Goal: Task Accomplishment & Management: Manage account settings

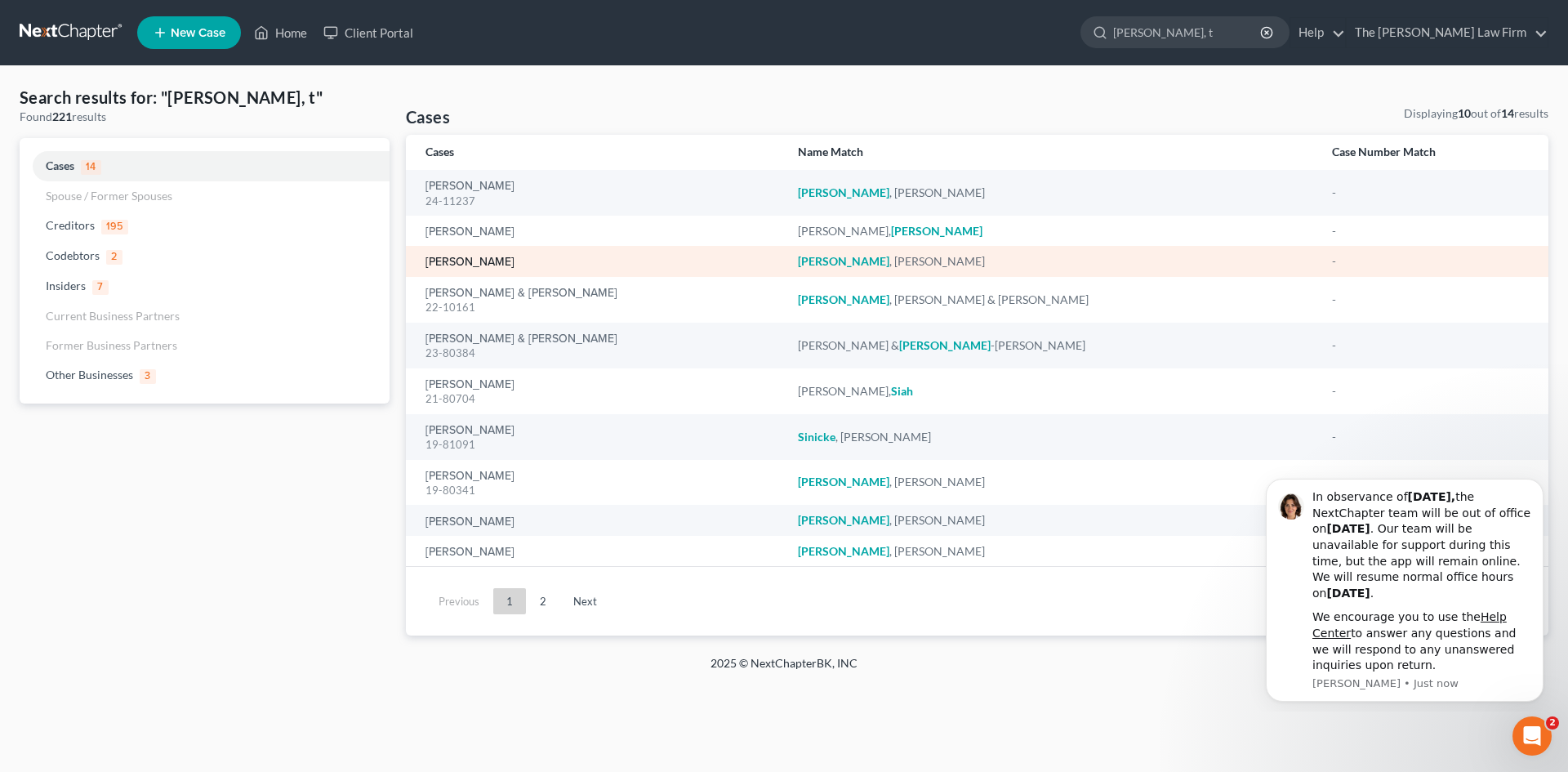
click at [448, 266] on link "[PERSON_NAME]" at bounding box center [469, 262] width 89 height 11
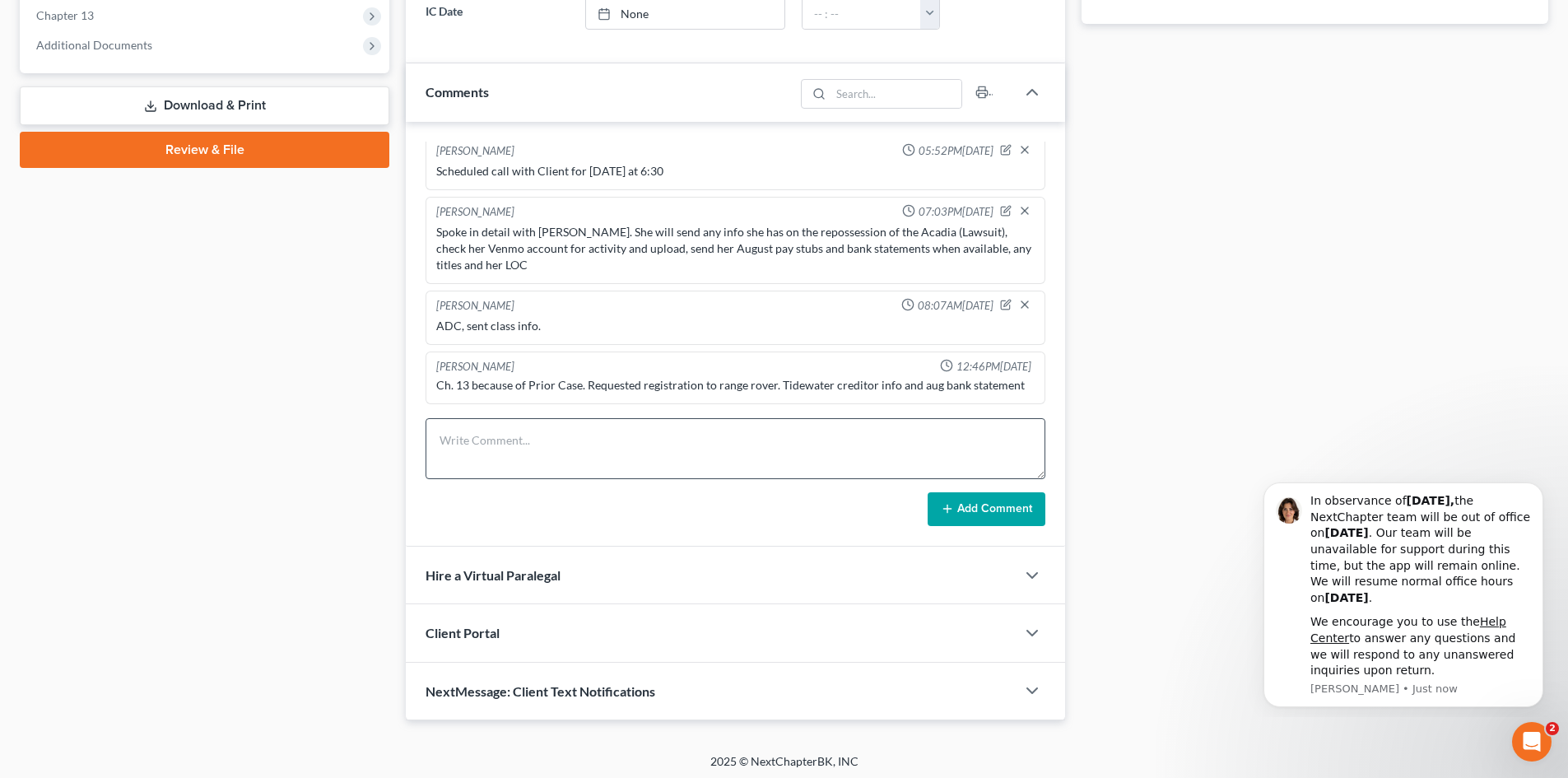
scroll to position [679, 0]
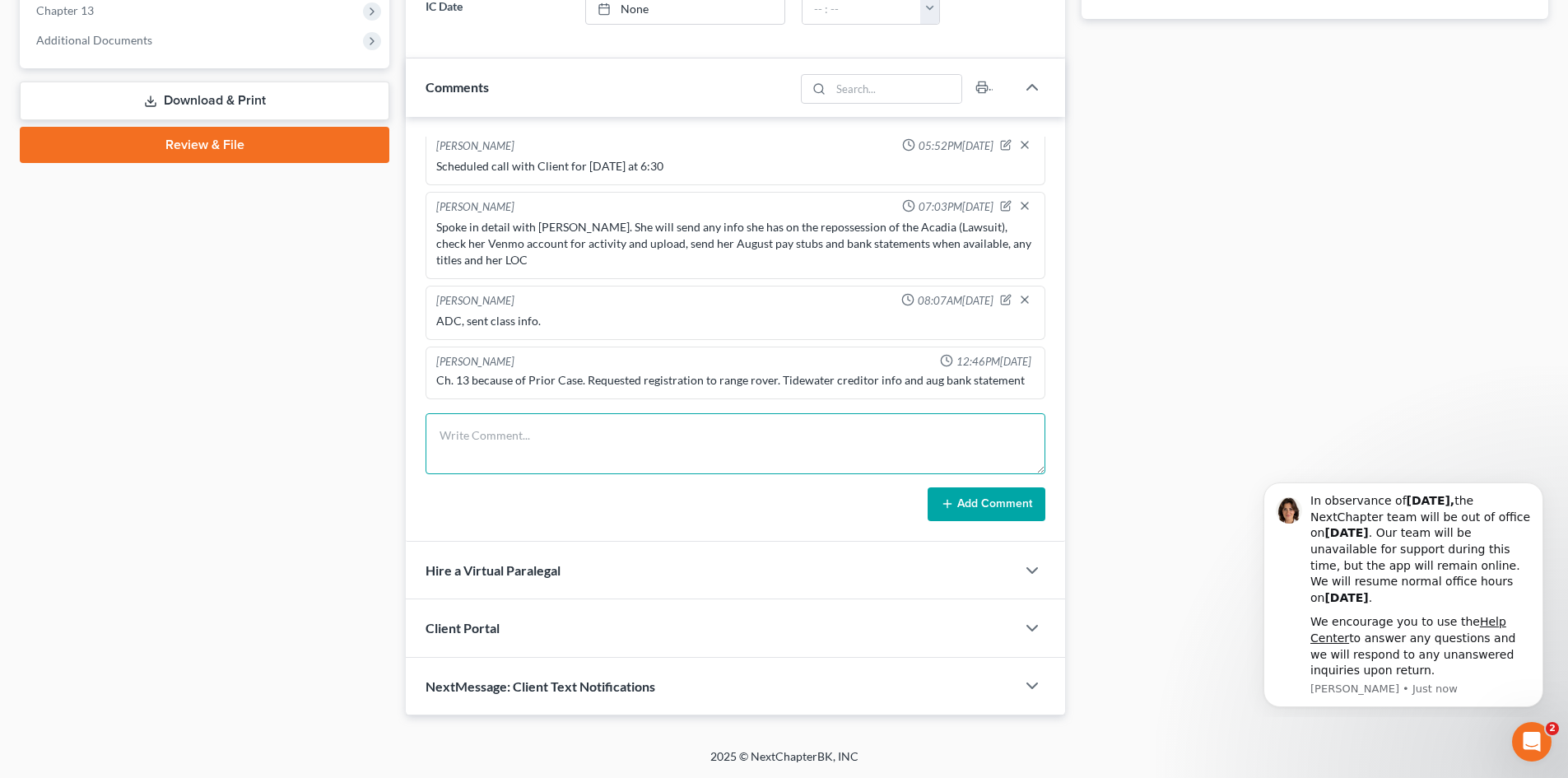
click at [483, 425] on textarea at bounding box center [735, 444] width 619 height 61
click at [475, 433] on textarea "CC CLass complete, sent to KR" at bounding box center [735, 444] width 619 height 61
click at [469, 436] on textarea "CC CLass complete, sent to KR" at bounding box center [735, 444] width 619 height 61
click at [535, 435] on textarea "CC Class complete, sent to KR" at bounding box center [735, 444] width 619 height 61
type textarea "CC Class complete, Aug bank statements sent, sent to [GEOGRAPHIC_DATA]"
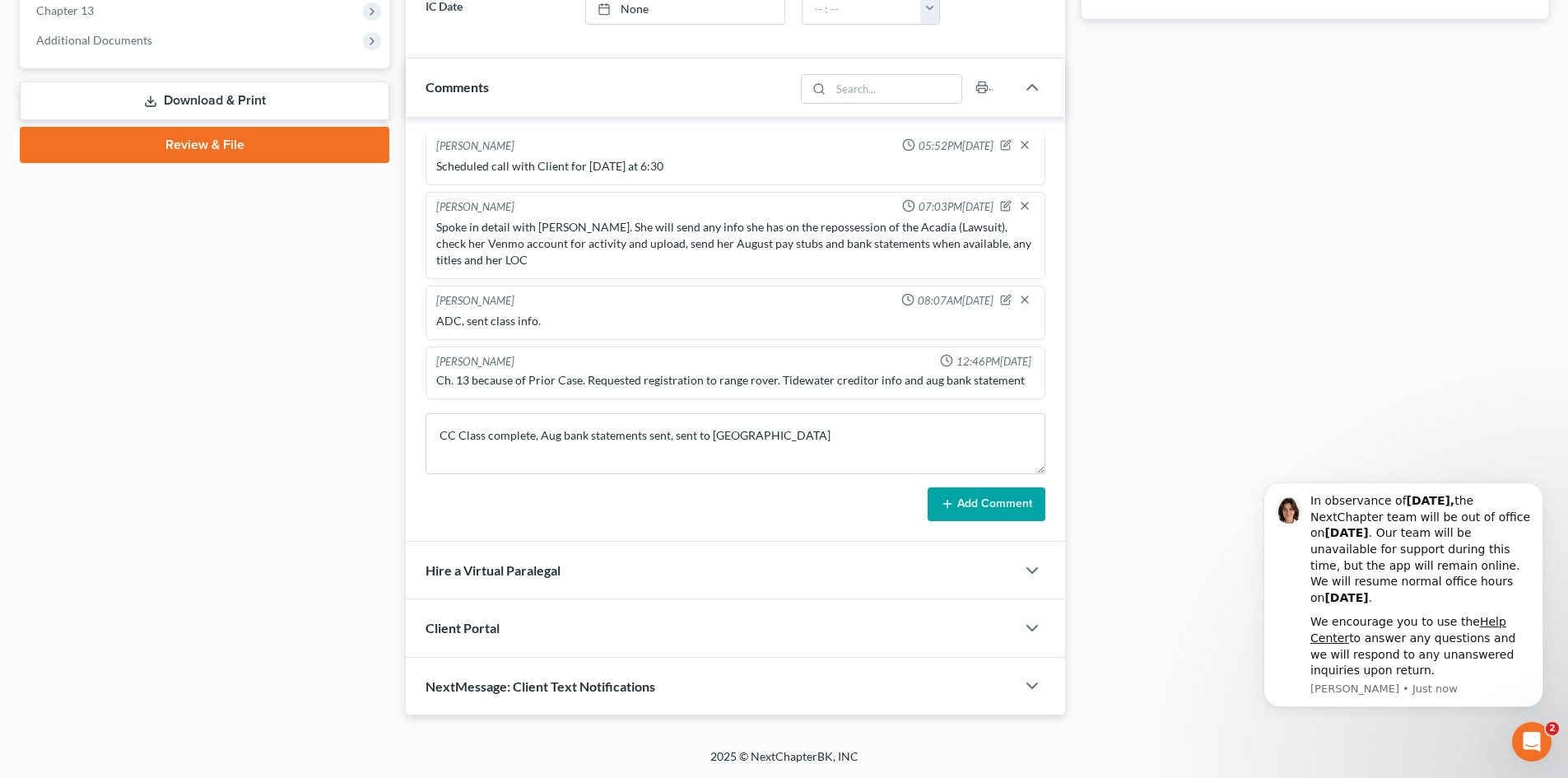
click at [951, 502] on icon at bounding box center [947, 503] width 13 height 13
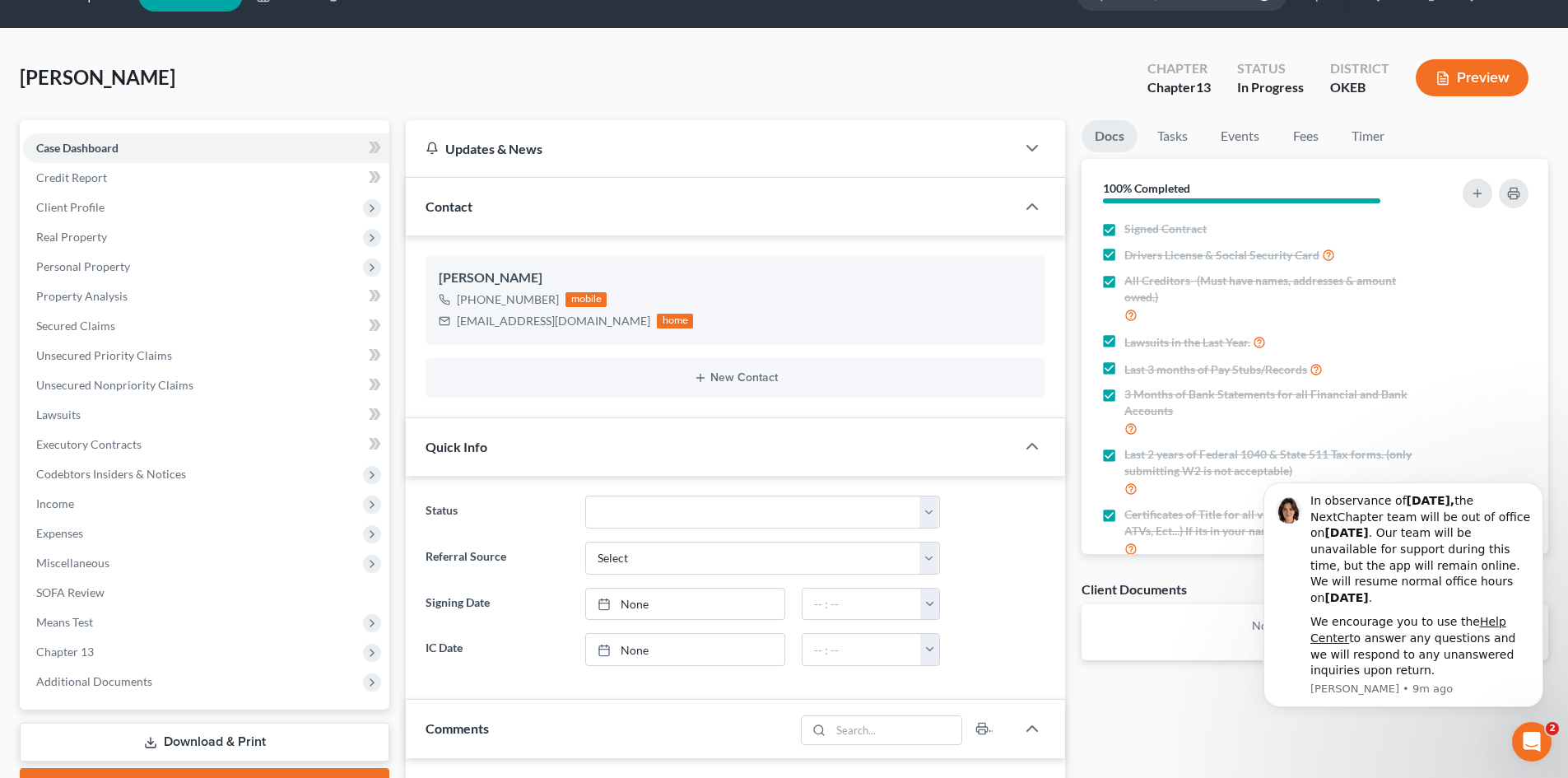
scroll to position [0, 0]
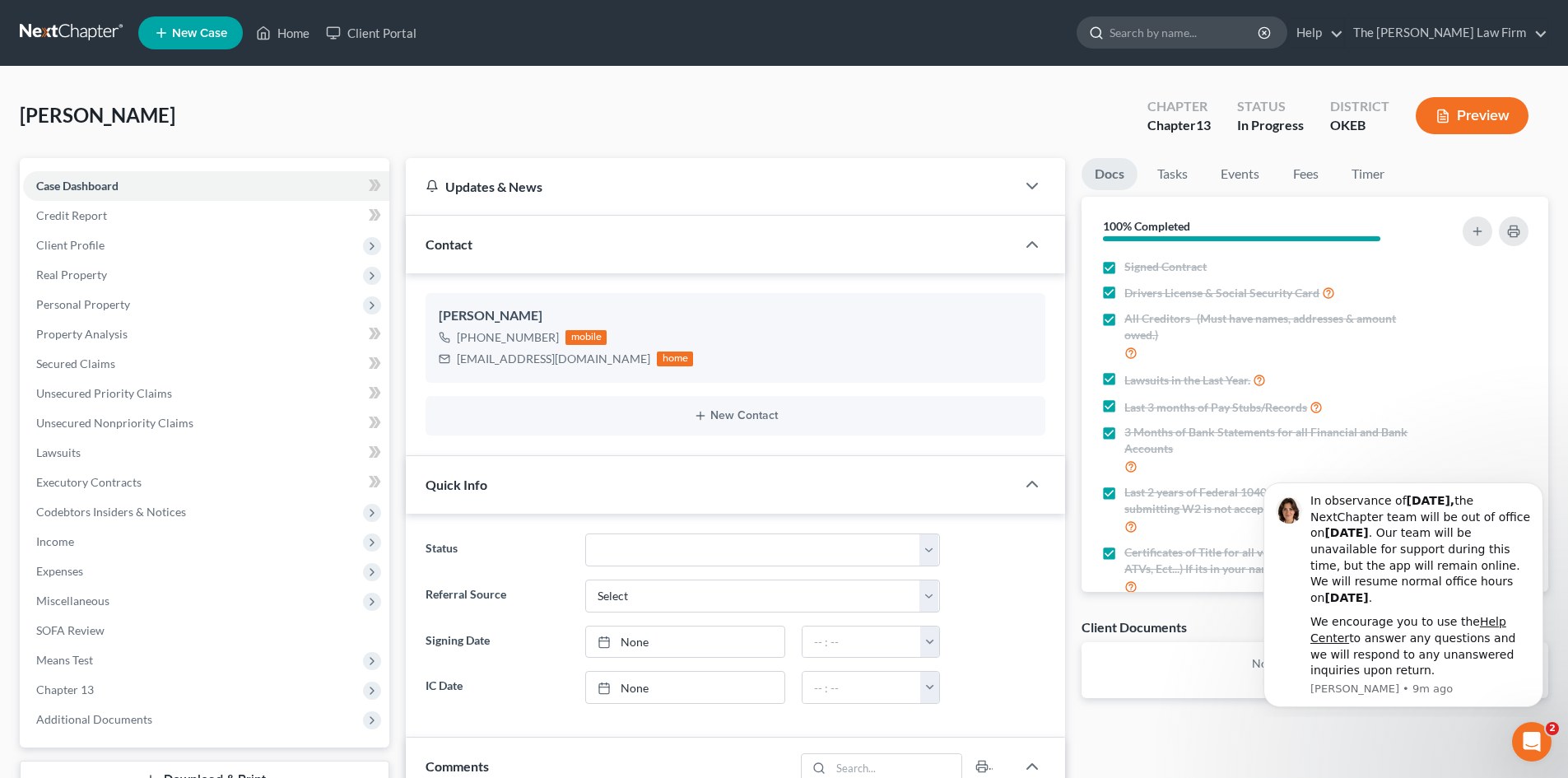
click at [1200, 35] on input "search" at bounding box center [1184, 32] width 151 height 30
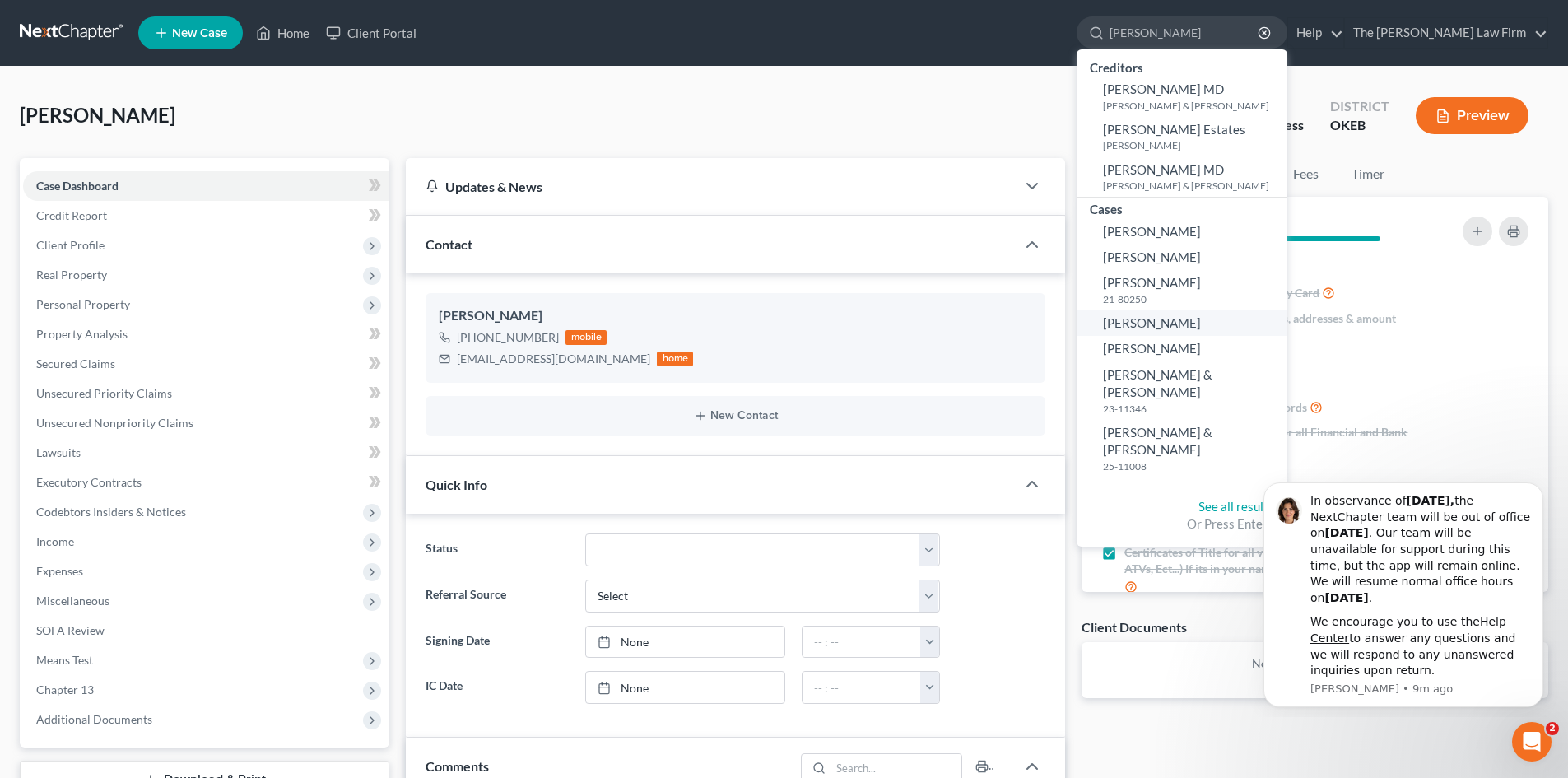
type input "[PERSON_NAME]"
click at [1200, 321] on span "[PERSON_NAME]" at bounding box center [1151, 323] width 98 height 15
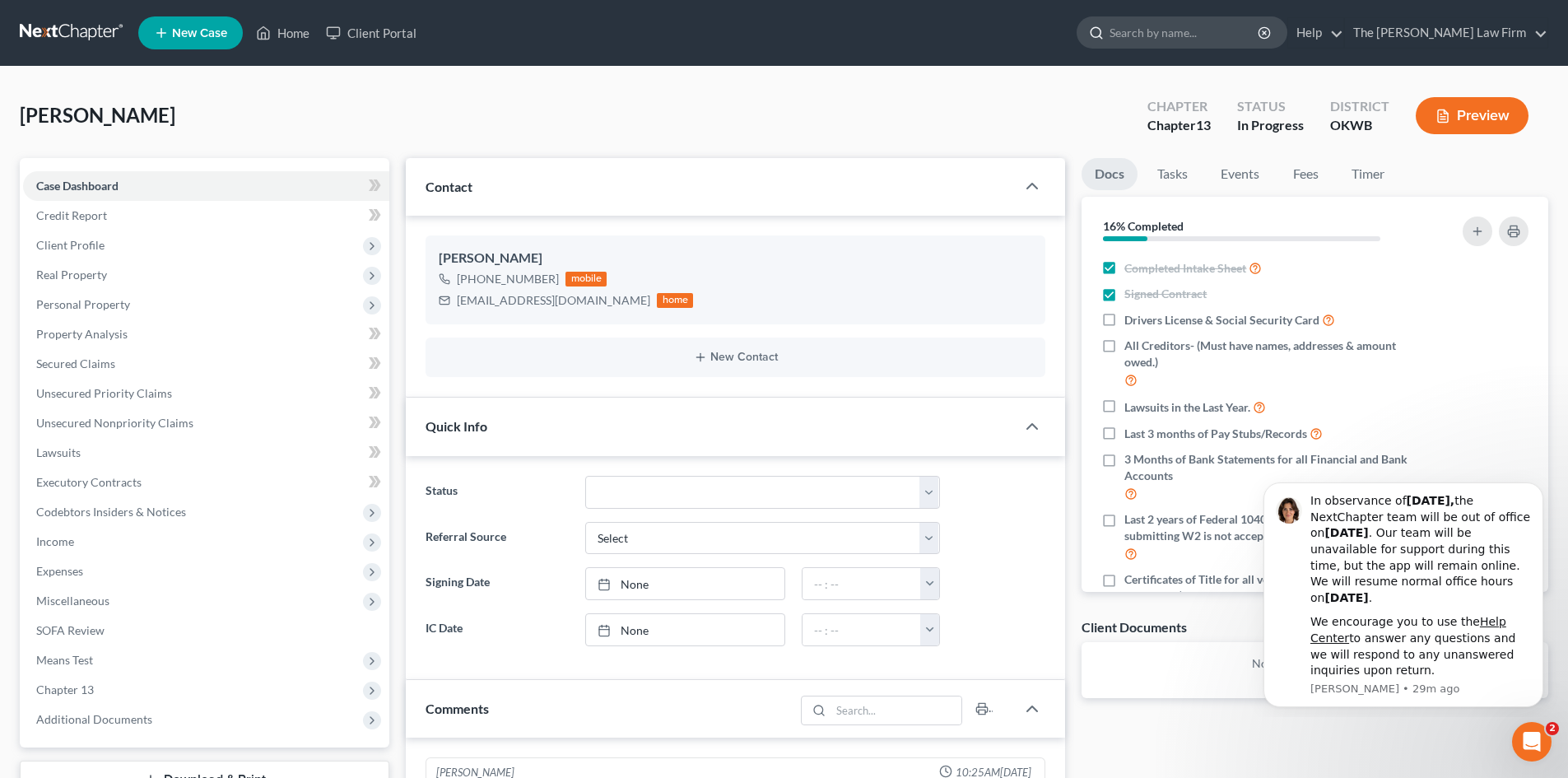
click at [1217, 32] on input "search" at bounding box center [1184, 32] width 151 height 30
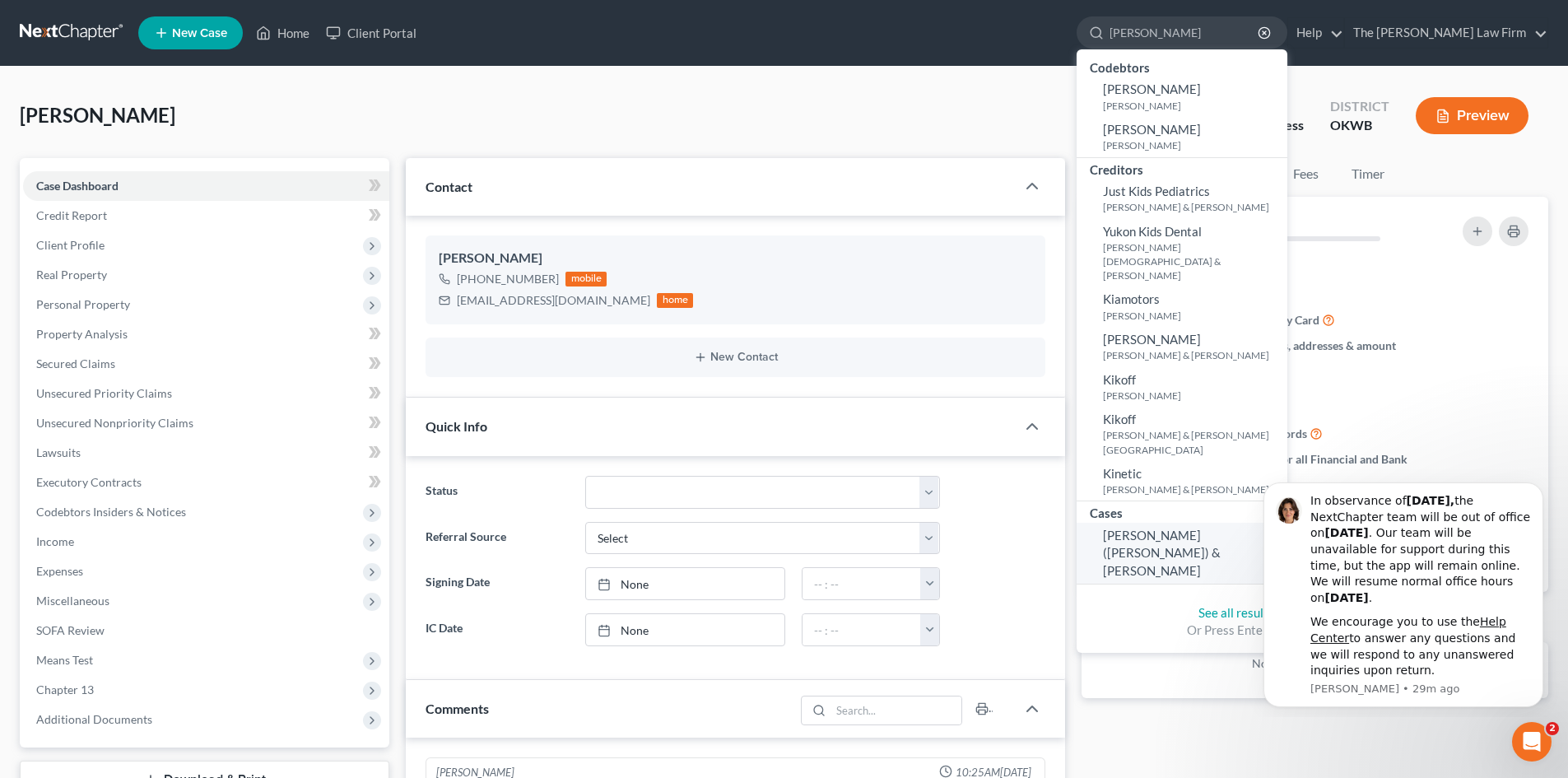
type input "[PERSON_NAME]"
click at [1214, 527] on span "[PERSON_NAME] ([PERSON_NAME]) & [PERSON_NAME]" at bounding box center [1162, 552] width 118 height 50
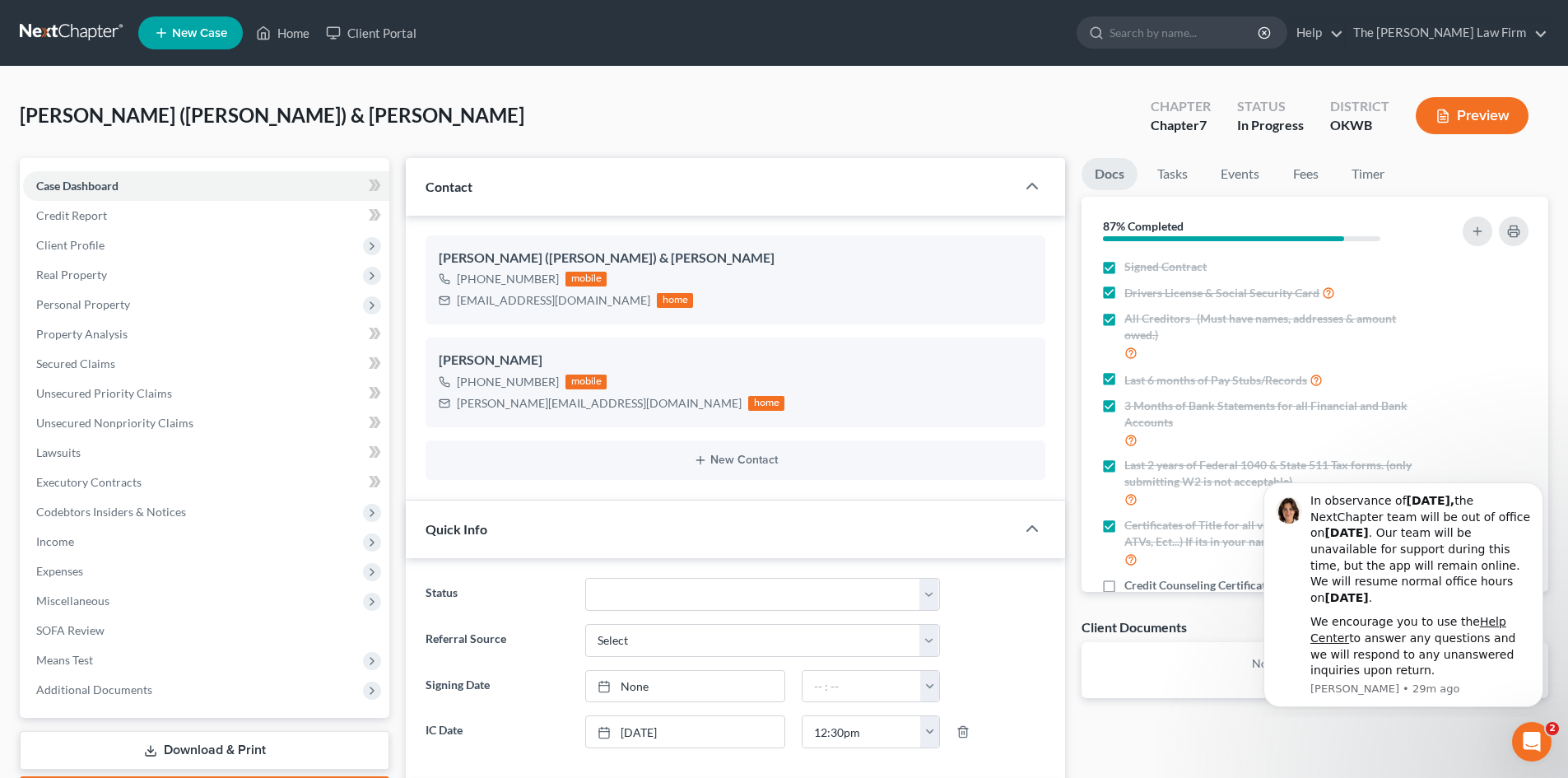
scroll to position [1113, 0]
click at [1536, 733] on icon "Open Intercom Messenger" at bounding box center [1529, 739] width 28 height 28
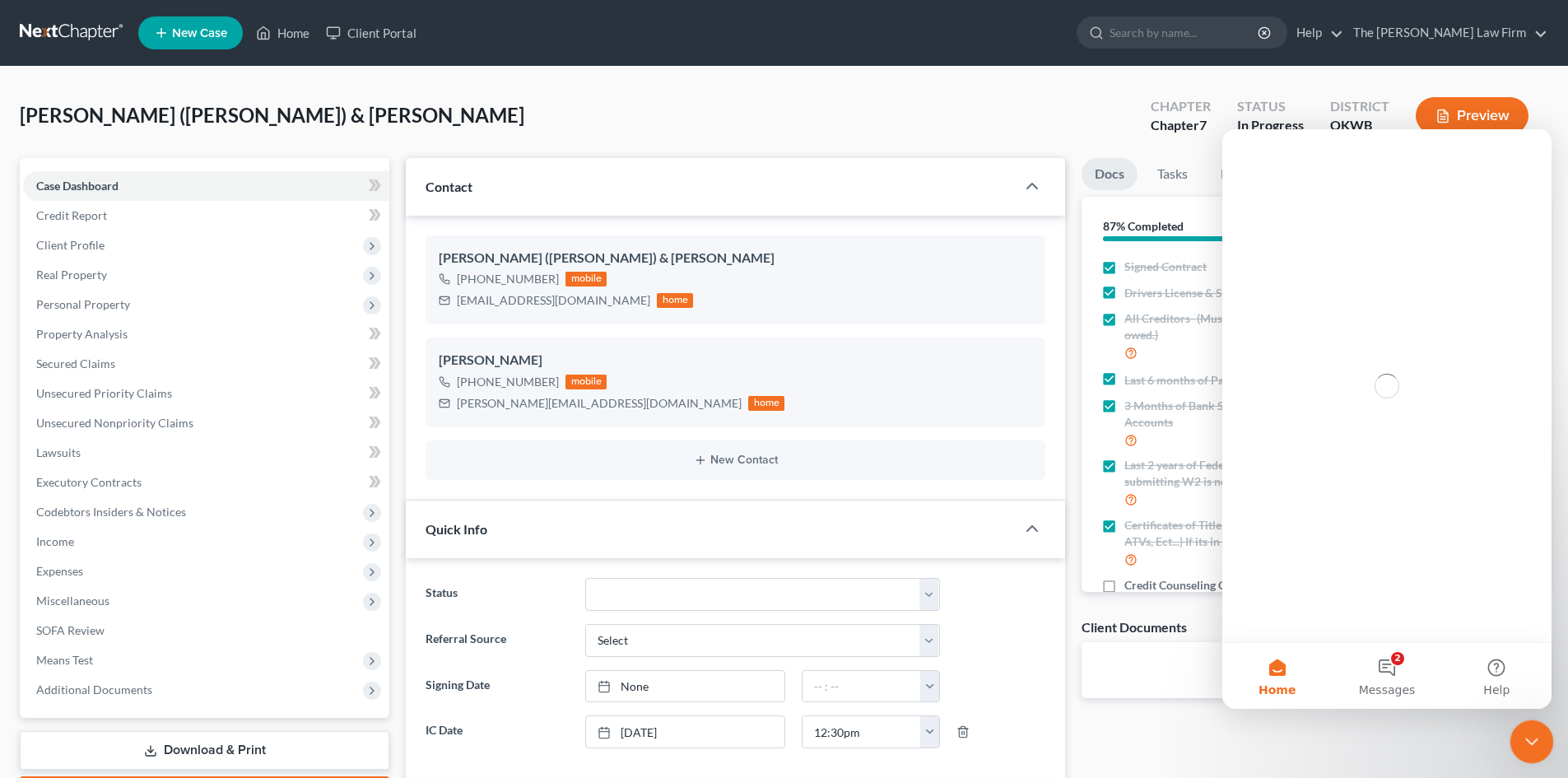
scroll to position [0, 0]
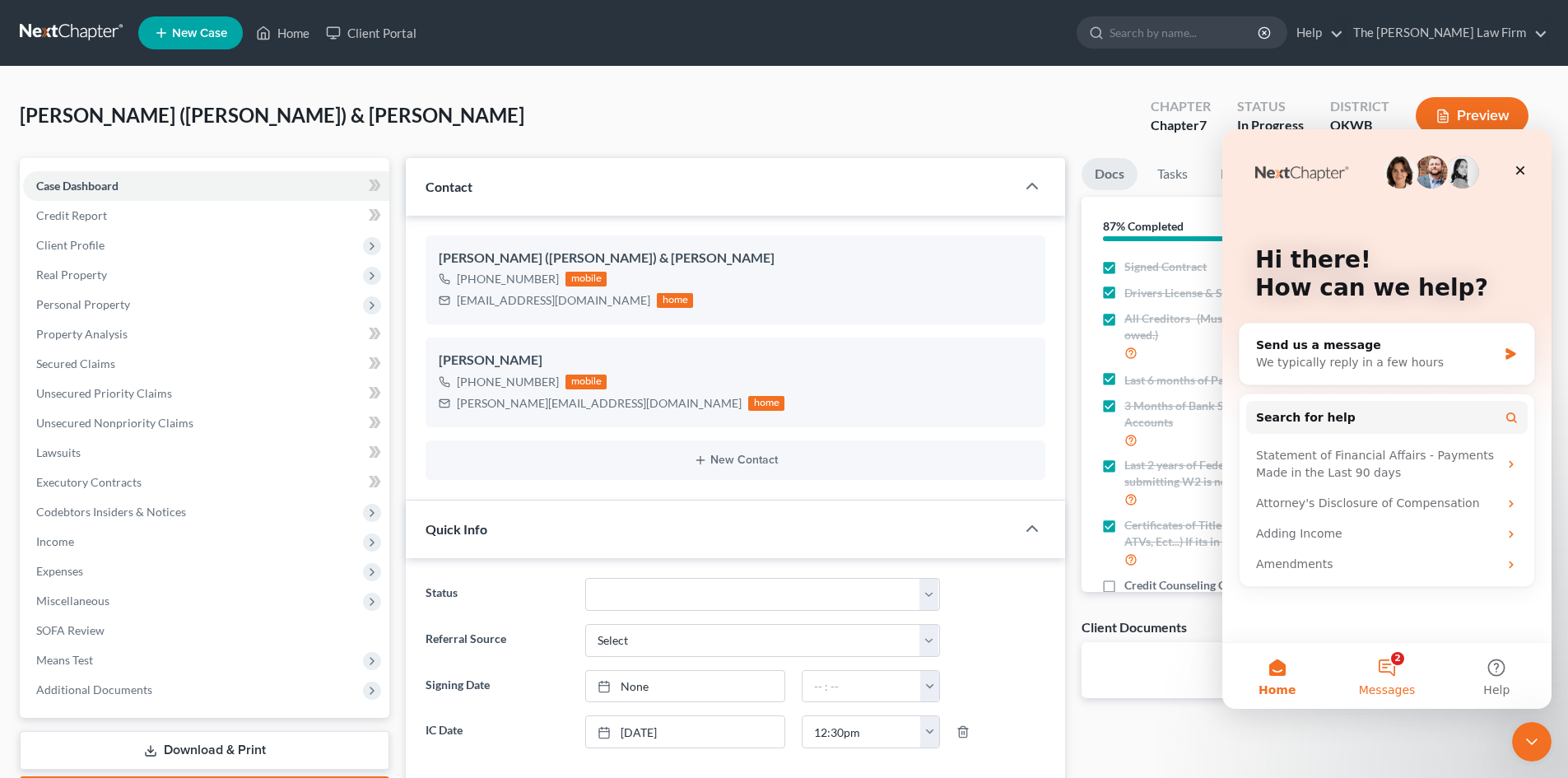
click at [1399, 667] on button "2 Messages" at bounding box center [1386, 675] width 109 height 66
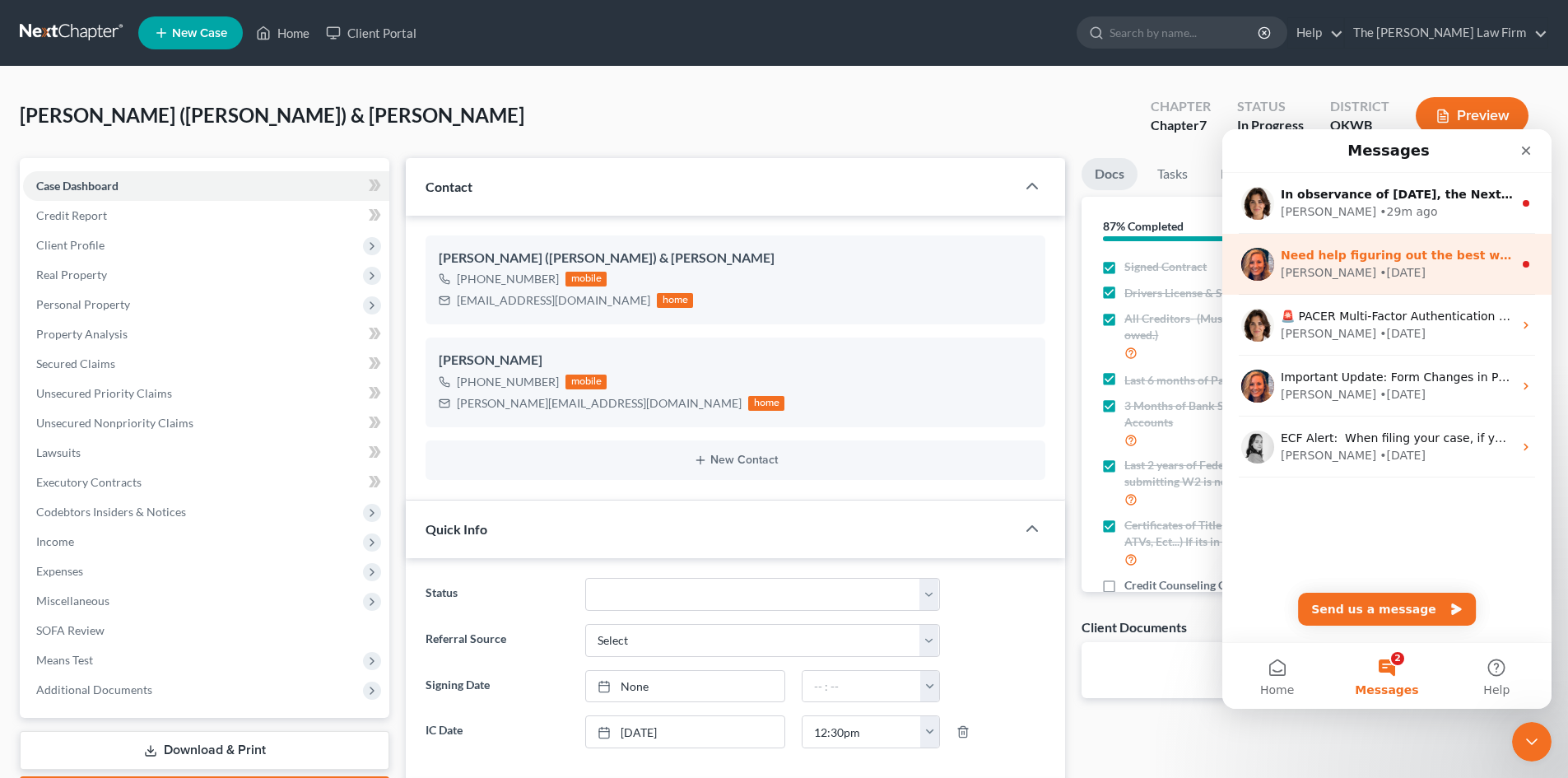
click at [1414, 266] on div "[PERSON_NAME] • [DATE]" at bounding box center [1396, 273] width 232 height 17
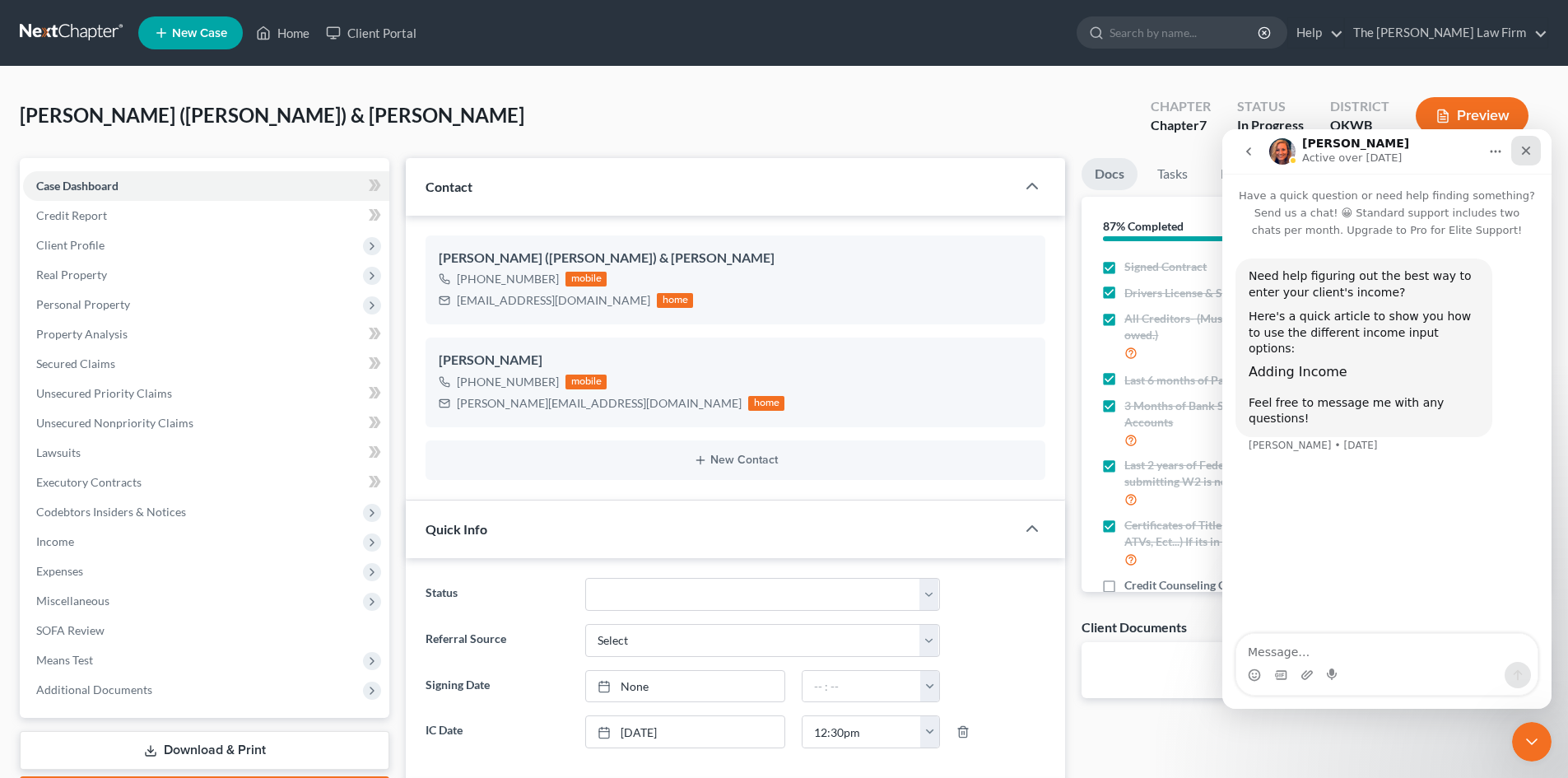
click at [1526, 153] on icon "Close" at bounding box center [1525, 151] width 13 height 13
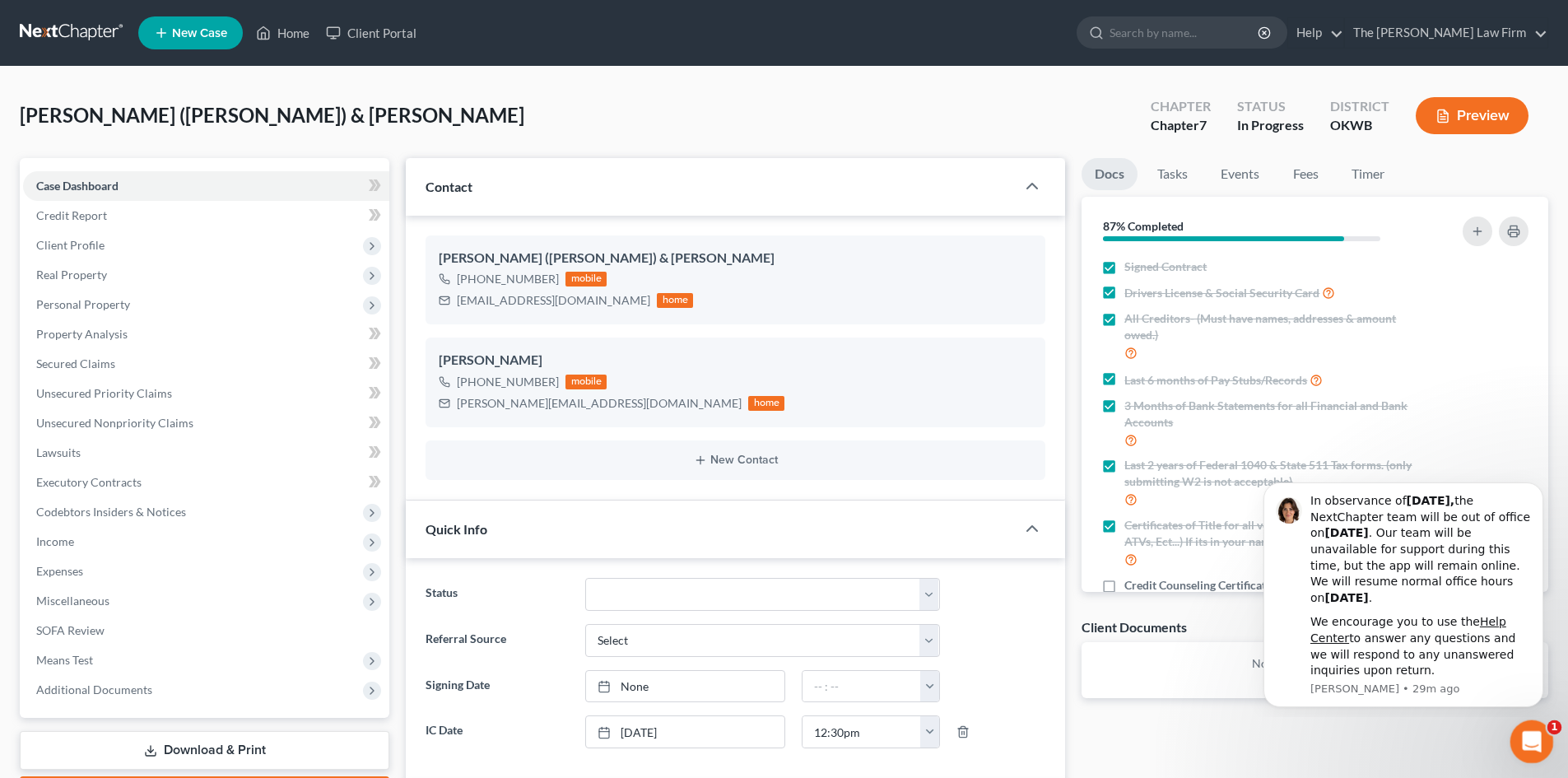
click at [1529, 736] on icon "Open Intercom Messenger" at bounding box center [1529, 739] width 28 height 28
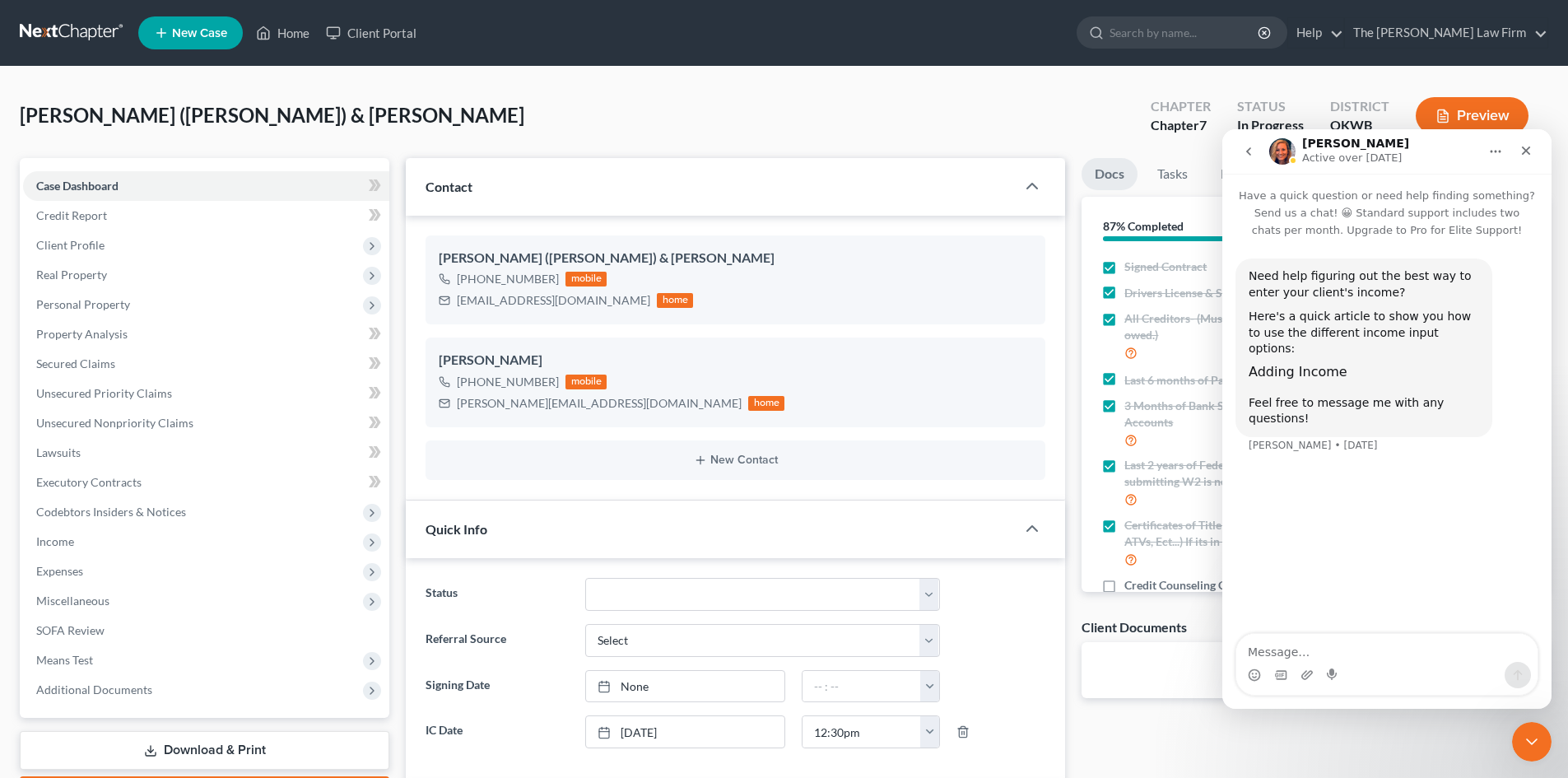
click at [1247, 148] on icon "go back" at bounding box center [1248, 151] width 13 height 13
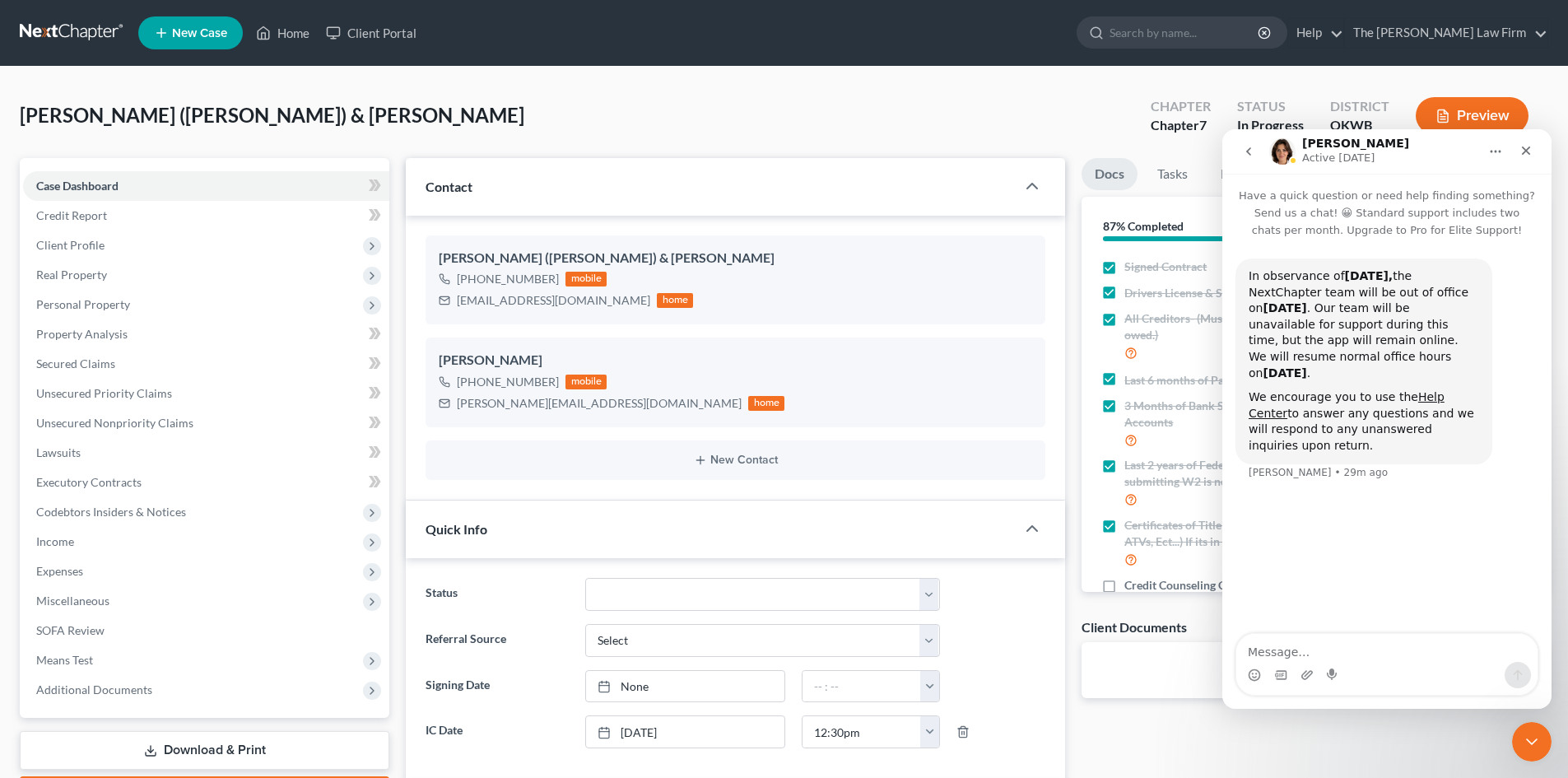
click at [1246, 155] on icon "go back" at bounding box center [1248, 151] width 13 height 13
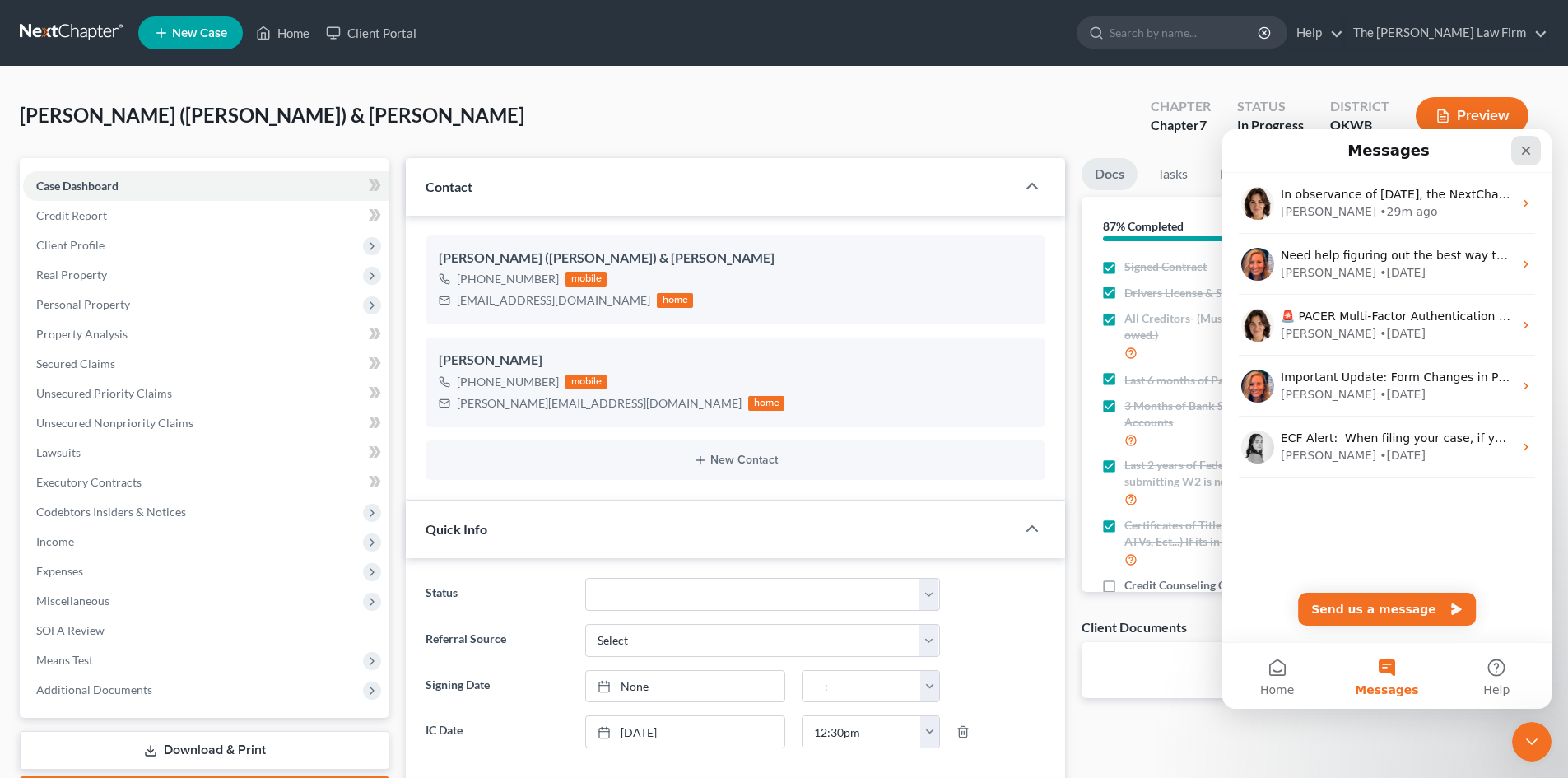
click at [1528, 153] on icon "Close" at bounding box center [1526, 151] width 9 height 9
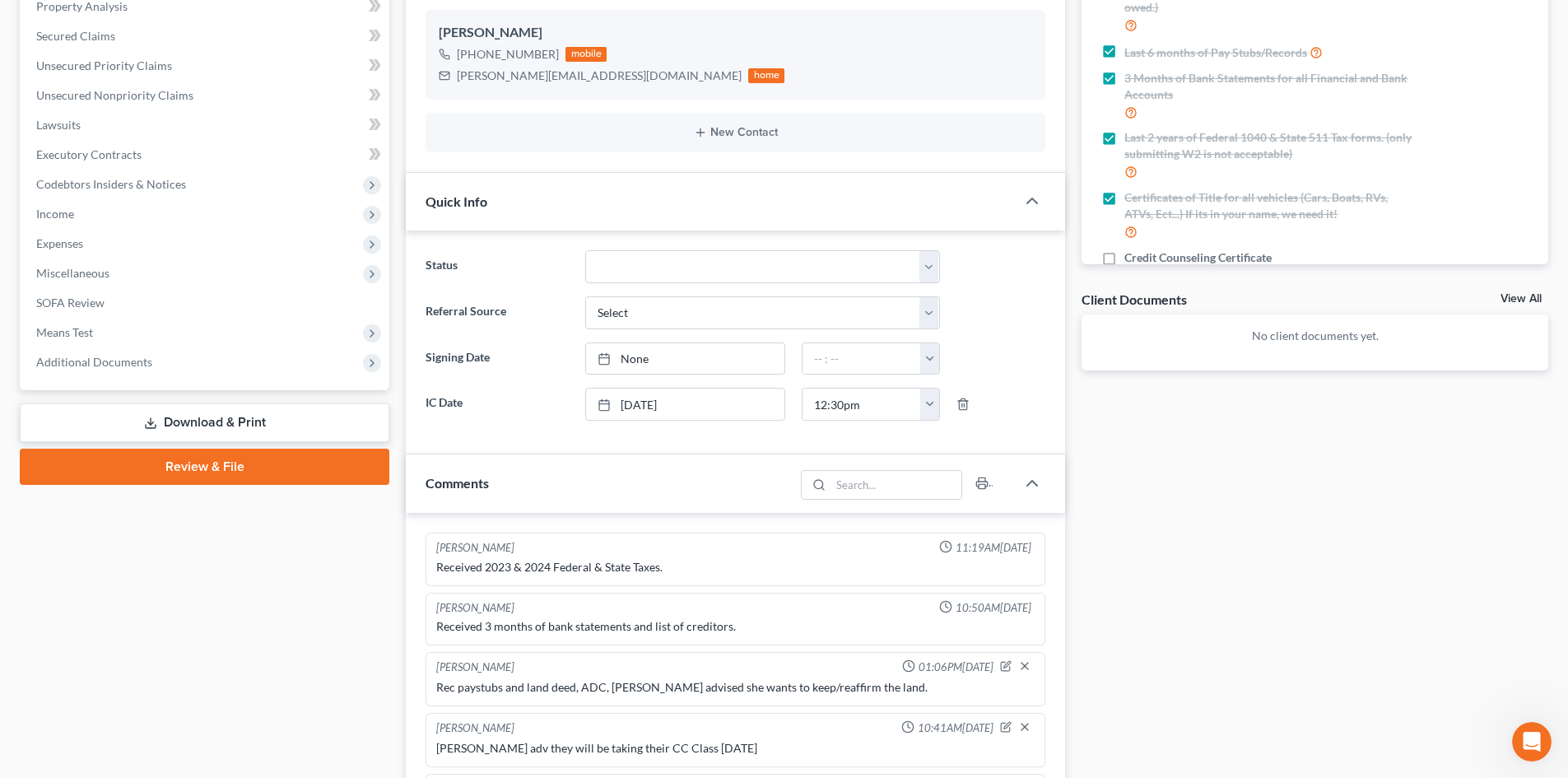
scroll to position [494, 0]
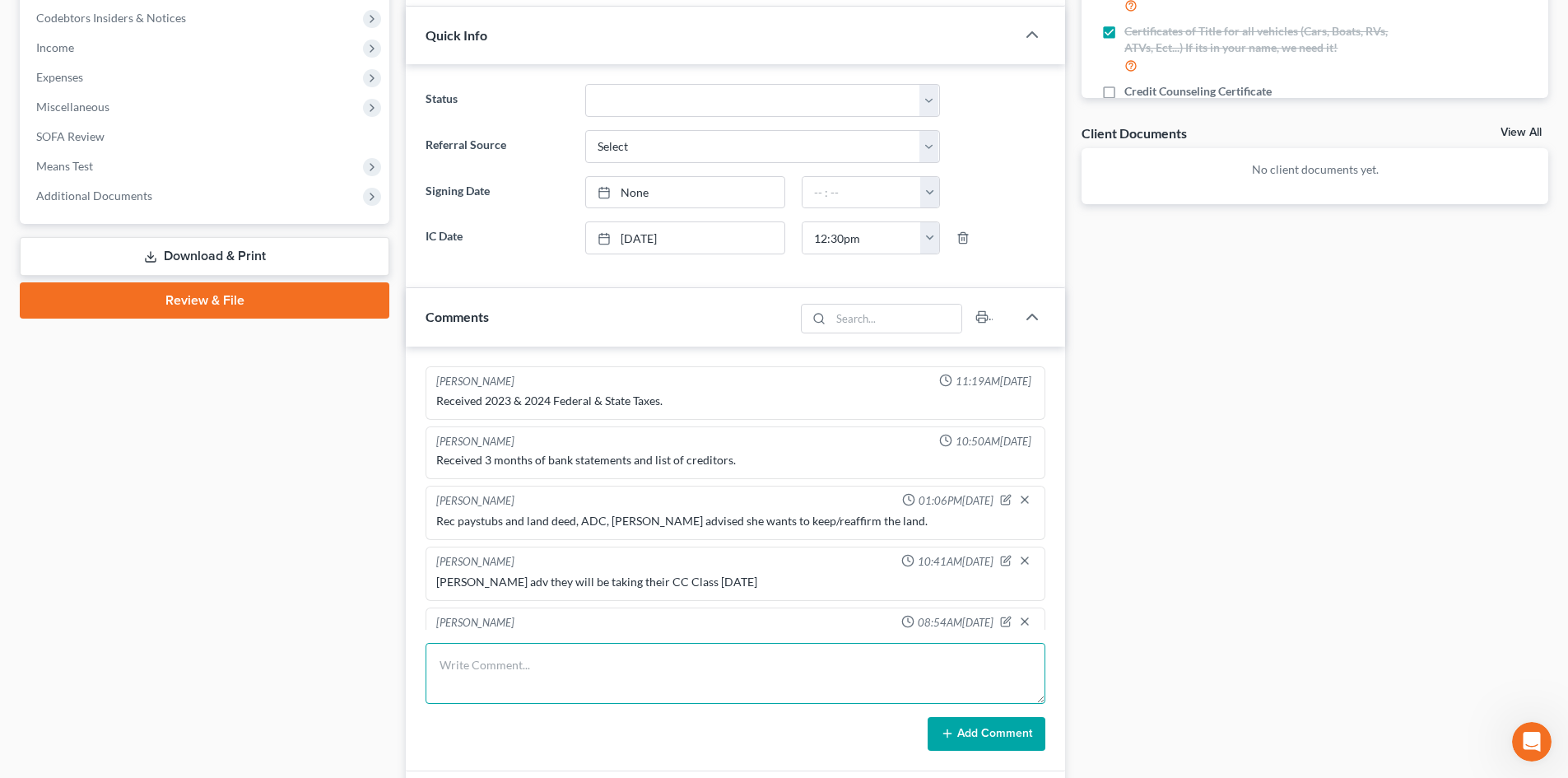
click at [696, 677] on textarea at bounding box center [735, 674] width 619 height 61
type textarea "Clt adv having issues with CC Class website, sent CS number and troubleshooting…"
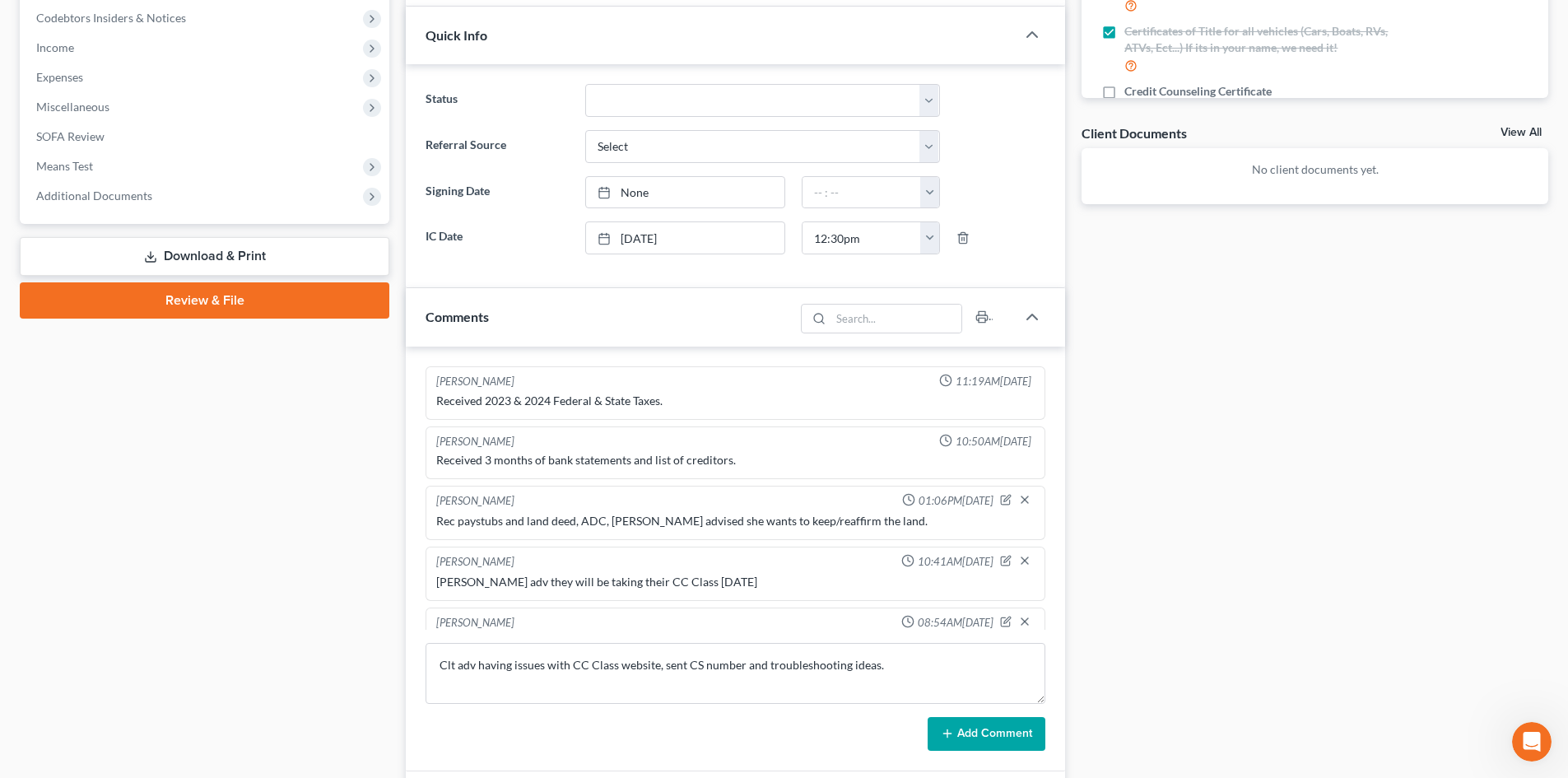
click at [977, 733] on button "Add Comment" at bounding box center [986, 734] width 118 height 34
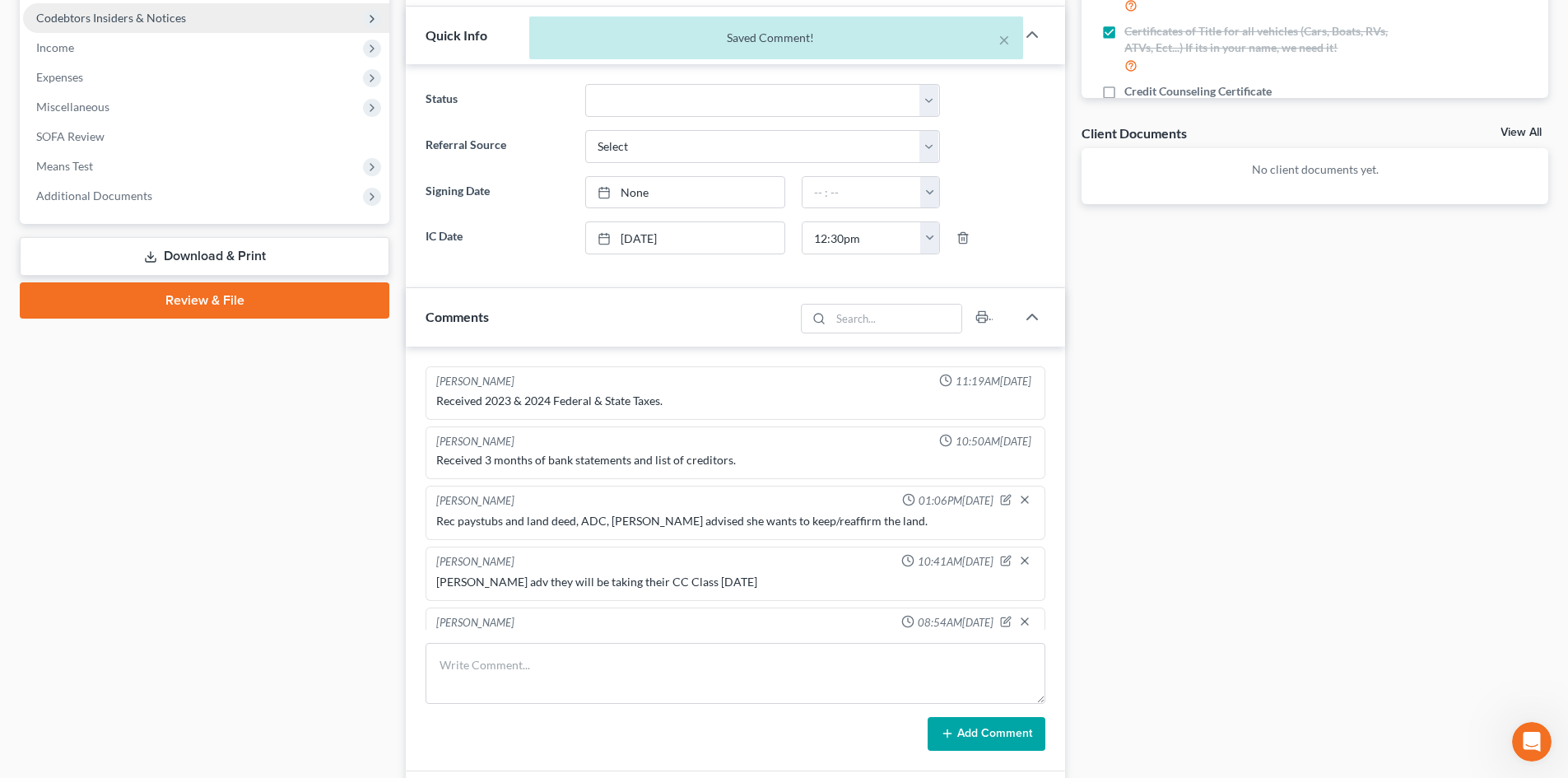
scroll to position [1174, 0]
